Goal: Transaction & Acquisition: Purchase product/service

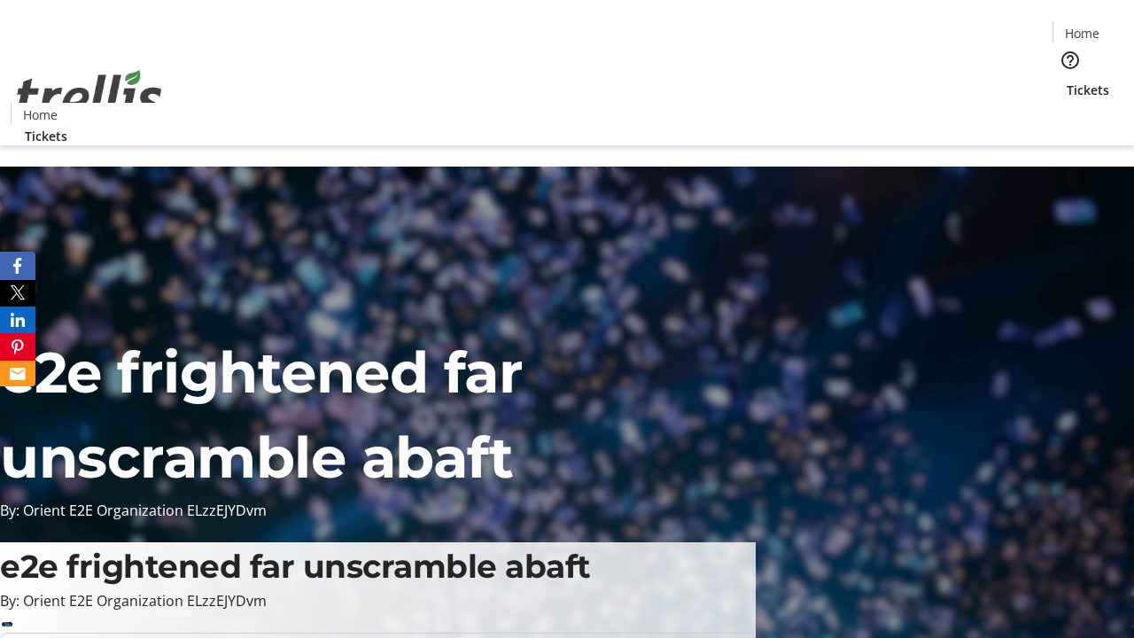
click at [1067, 81] on span "Tickets" at bounding box center [1088, 90] width 43 height 19
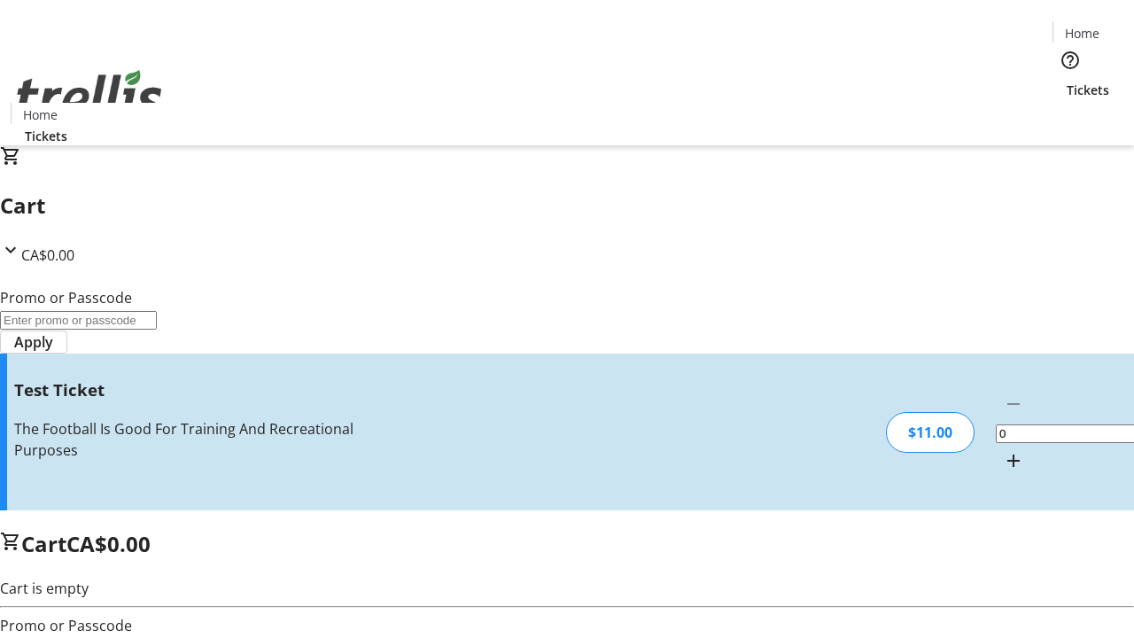
click at [1003, 450] on mat-icon "Increment by one" at bounding box center [1013, 460] width 21 height 21
type input "1"
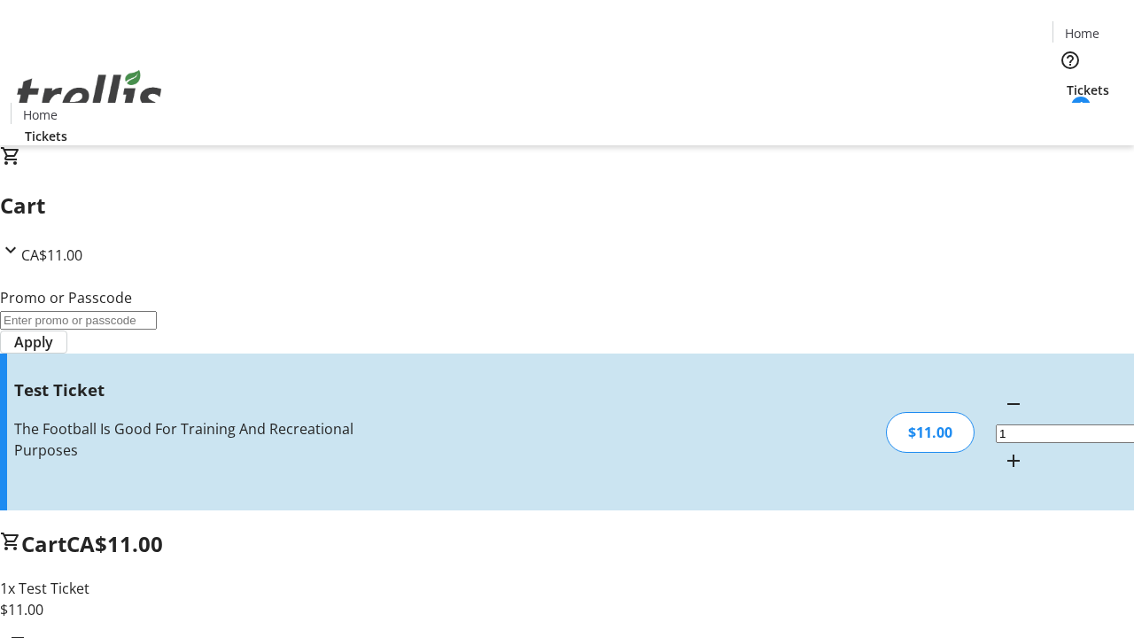
type input "UNLOCK"
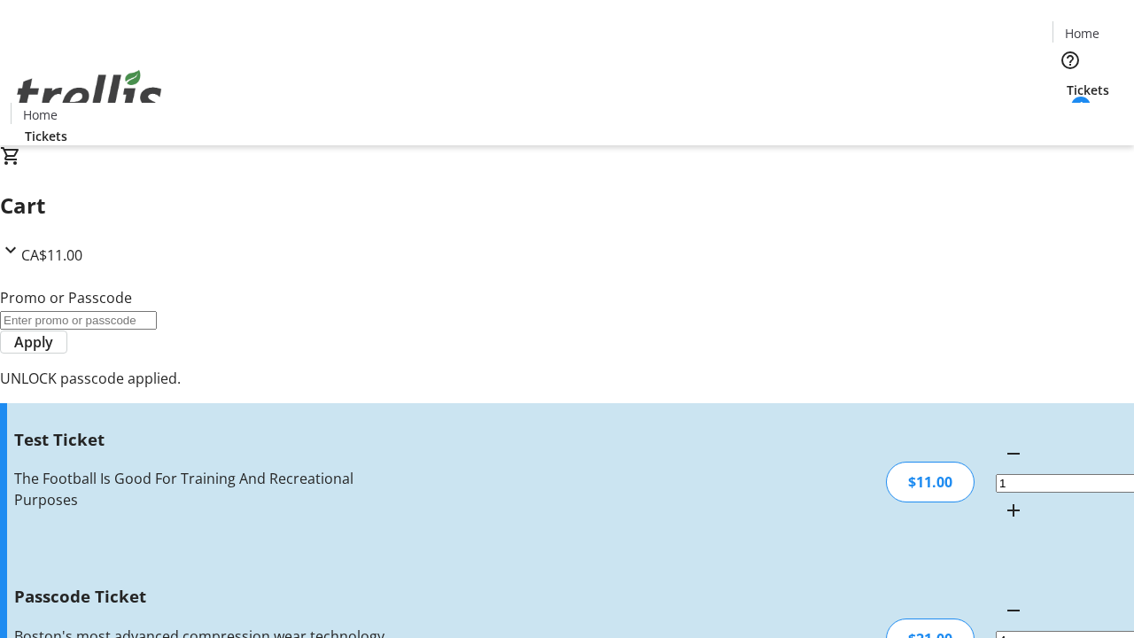
type input "5"
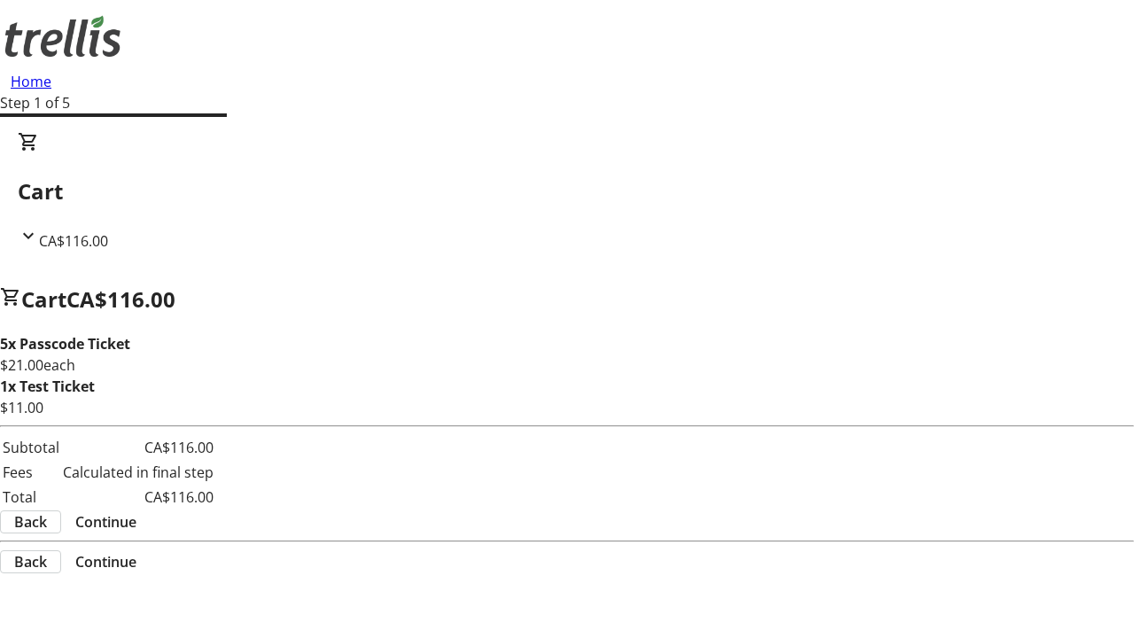
click at [136, 525] on span "Continue" at bounding box center [105, 521] width 61 height 21
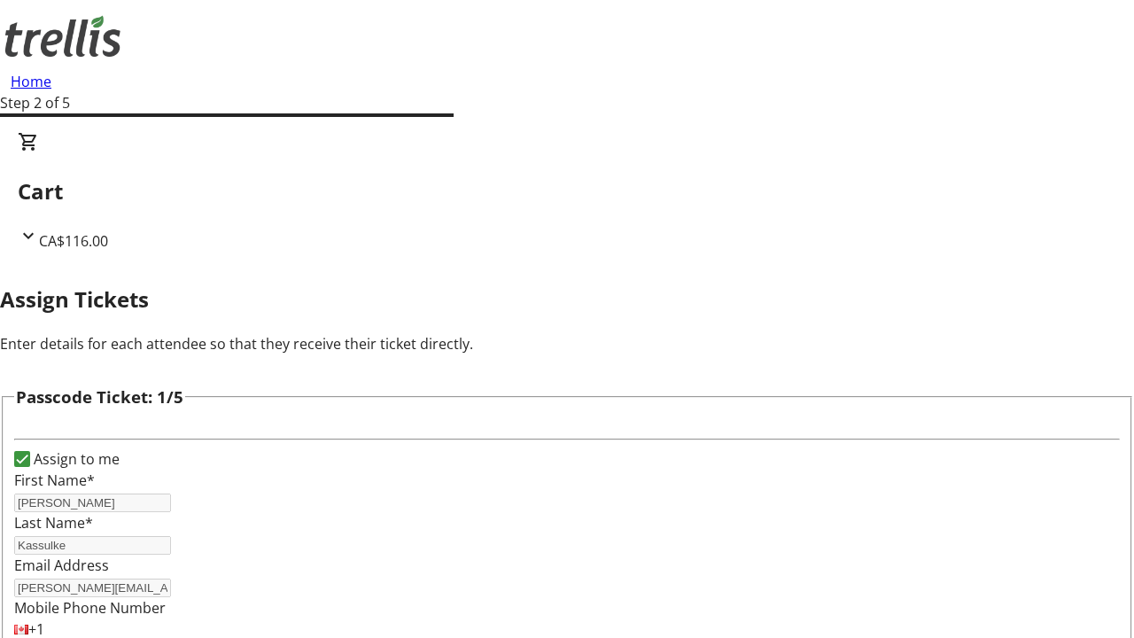
type input "[PERSON_NAME]"
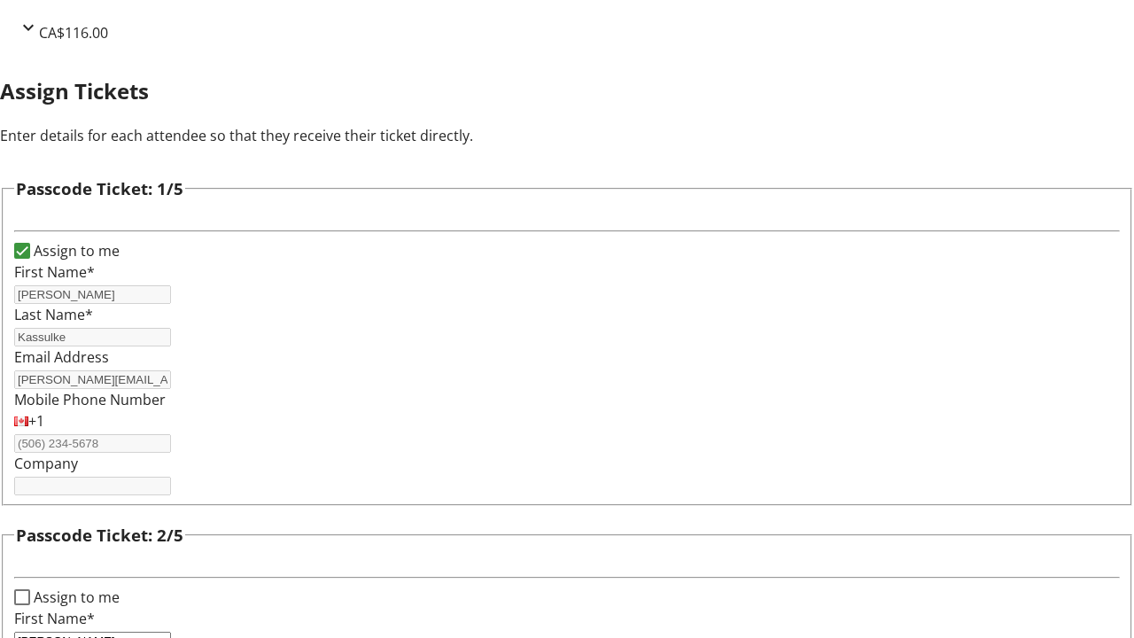
type input "[PERSON_NAME]"
type input "Zieme"
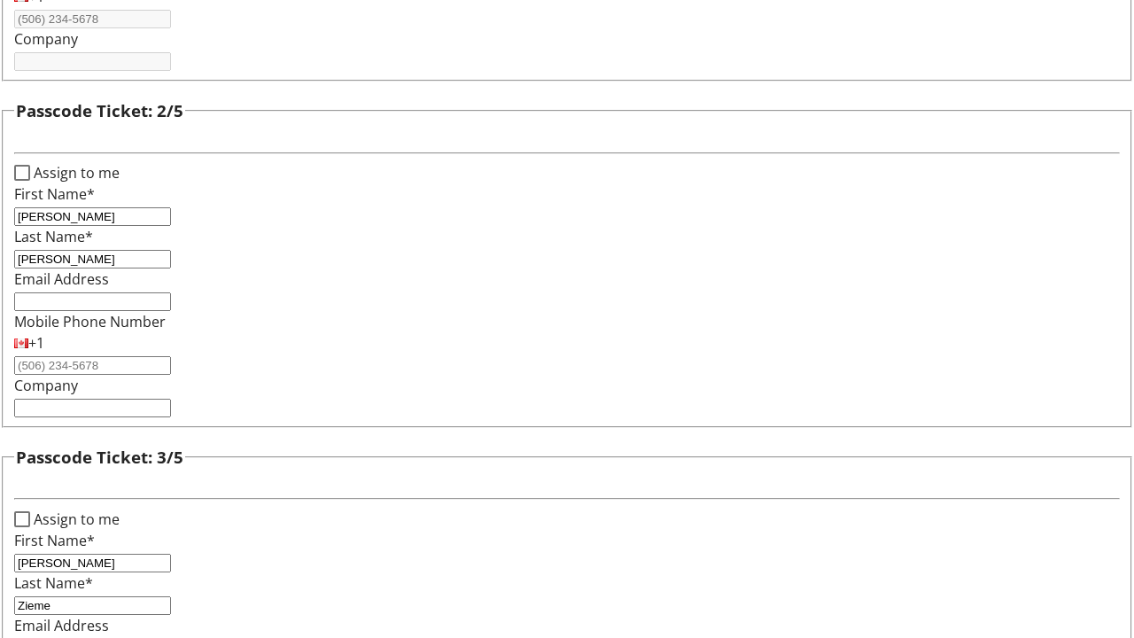
type input "[PERSON_NAME]"
checkbox input "true"
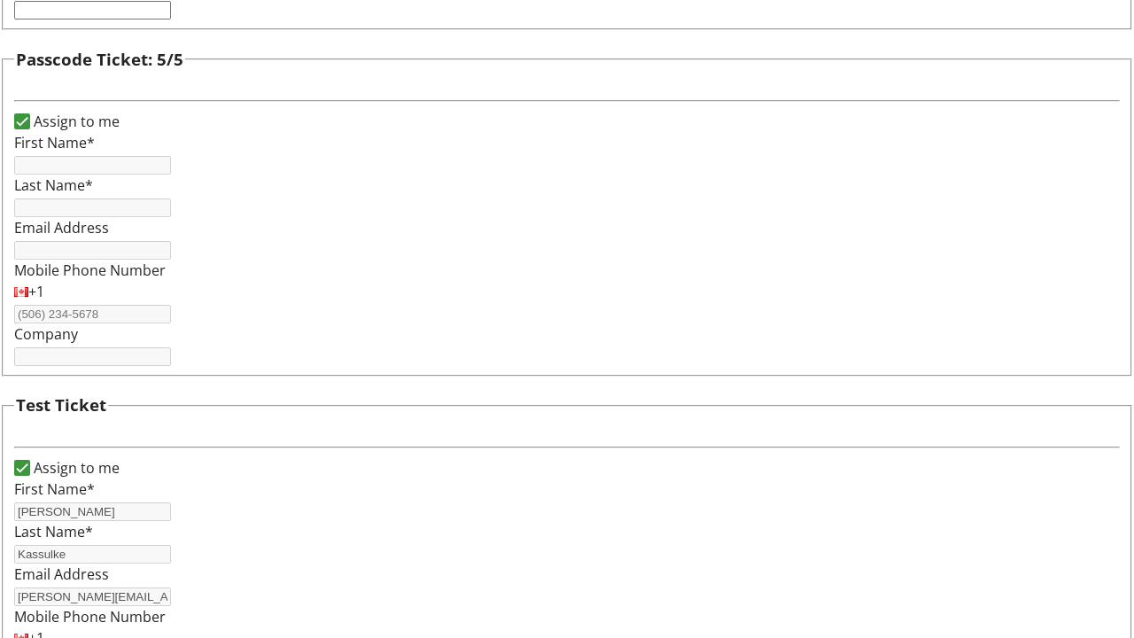
type input "[PERSON_NAME]"
type input "Kassulke"
type input "[PERSON_NAME][EMAIL_ADDRESS][DOMAIN_NAME]"
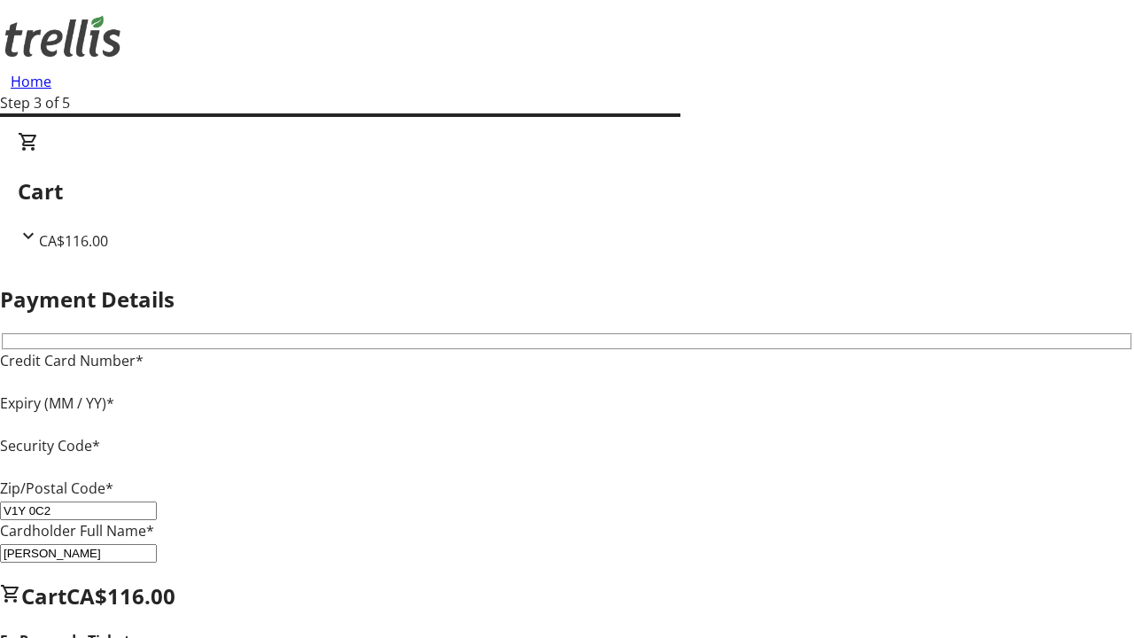
type input "V1Y 0C2"
